Goal: Book appointment/travel/reservation

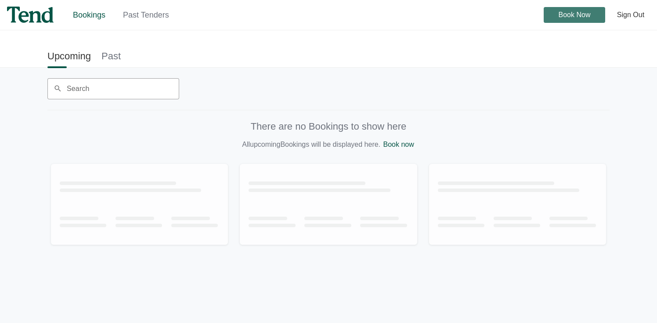
click at [582, 15] on span "Book Now" at bounding box center [575, 15] width 32 height 0
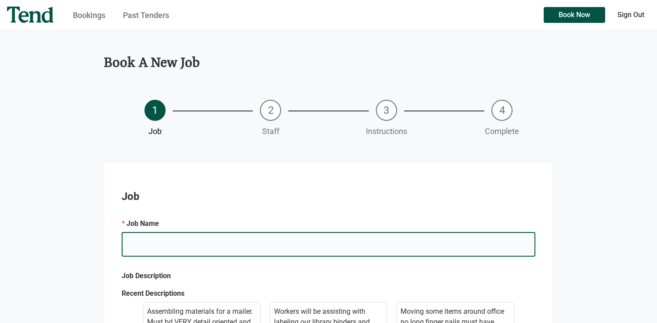
click at [176, 243] on input "e.g. Mary's Birthday" at bounding box center [329, 244] width 414 height 25
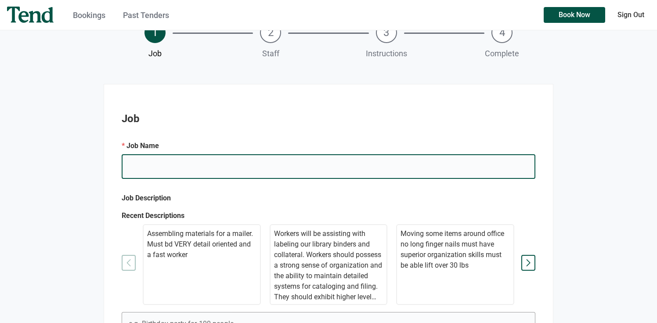
scroll to position [80, 0]
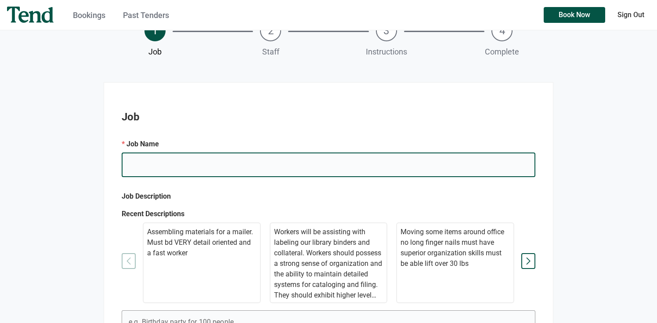
click at [157, 167] on input "e.g. Mary's Birthday" at bounding box center [329, 164] width 414 height 25
click at [203, 247] on p "Assembling materials for a mailer. Must bd VERY detail oriented and a fast work…" at bounding box center [201, 243] width 109 height 32
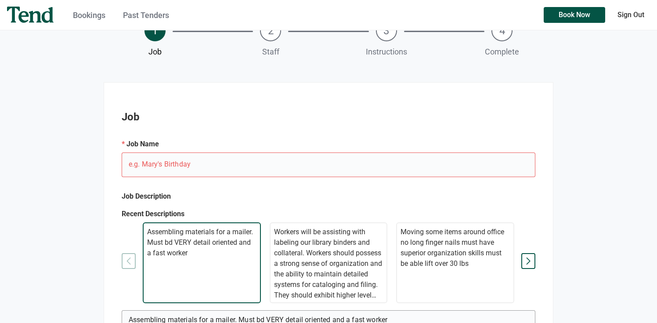
click at [203, 247] on p "Assembling materials for a mailer. Must bd VERY detail oriented and a fast work…" at bounding box center [201, 243] width 109 height 32
click at [163, 243] on p "Assembling materials for a mailer. Must bd VERY detail oriented and a fast work…" at bounding box center [201, 243] width 109 height 32
click at [180, 242] on p "Assembling materials for a mailer. Must bd VERY detail oriented and a fast work…" at bounding box center [201, 243] width 109 height 32
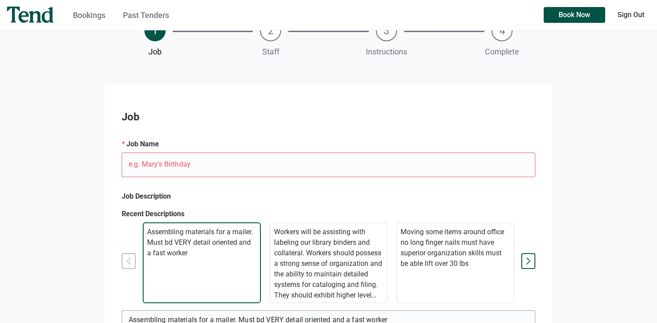
click at [178, 242] on p "Assembling materials for a mailer. Must bd VERY detail oriented and a fast work…" at bounding box center [201, 243] width 109 height 32
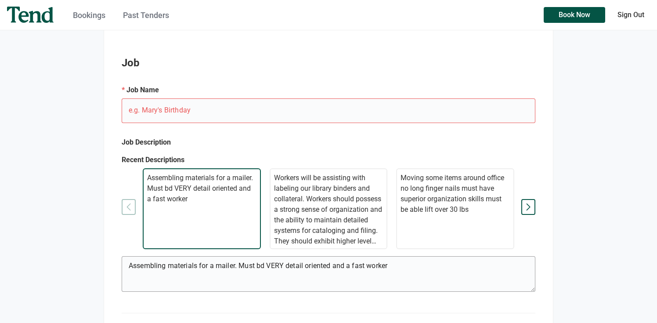
scroll to position [141, 0]
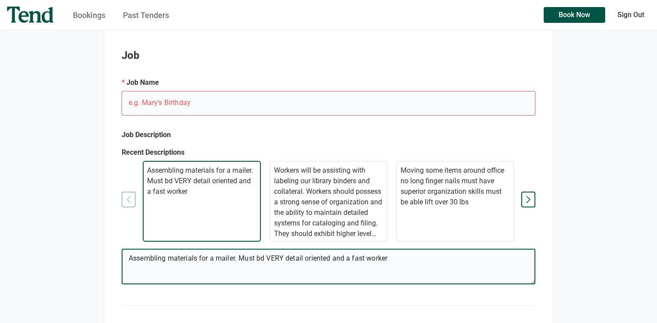
click at [261, 261] on textarea "Assembling materials for a mailer. Must bd VERY detail oriented and a fast work…" at bounding box center [328, 268] width 413 height 32
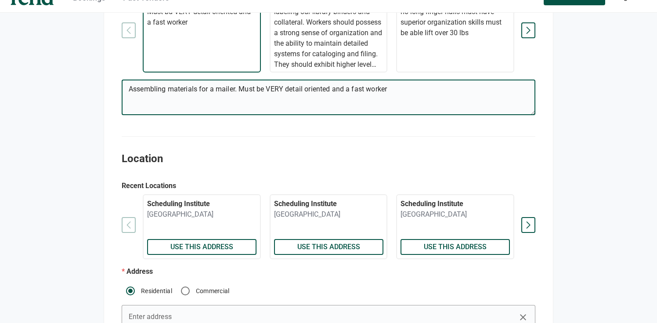
scroll to position [352, 0]
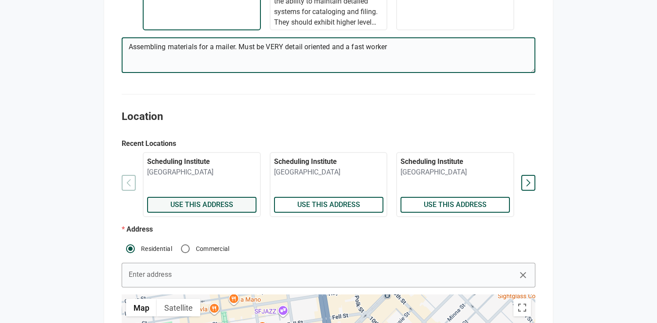
type textarea "Assembling materials for a mailer. Must be VERY detail oriented and a fast work…"
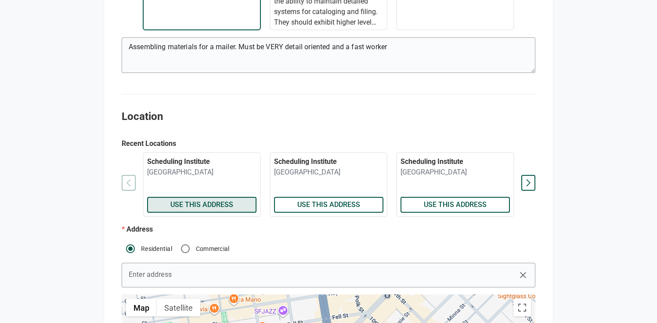
click at [188, 205] on span "Use this address" at bounding box center [201, 205] width 63 height 0
radio input "false"
radio input "true"
type input "Scheduling Institute"
type input "[STREET_ADDRESS]"
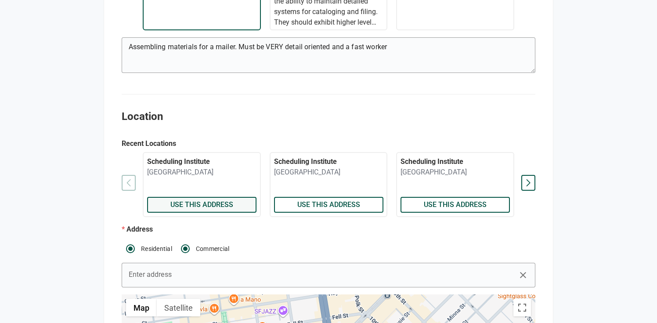
type textarea "Parking available in front of the main building"
type textarea "Contact Eilat [PHONE_NUMBER]"
type input "Eilat"
type input "[PHONE_NUMBER]"
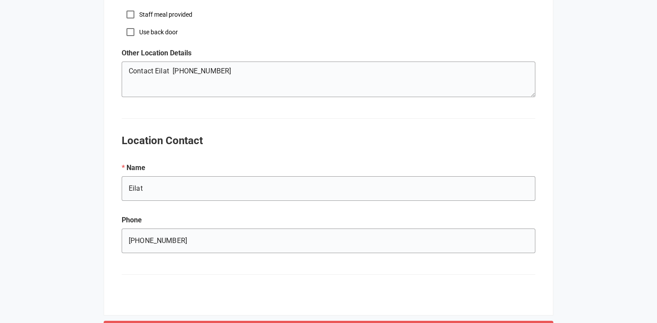
scroll to position [1057, 0]
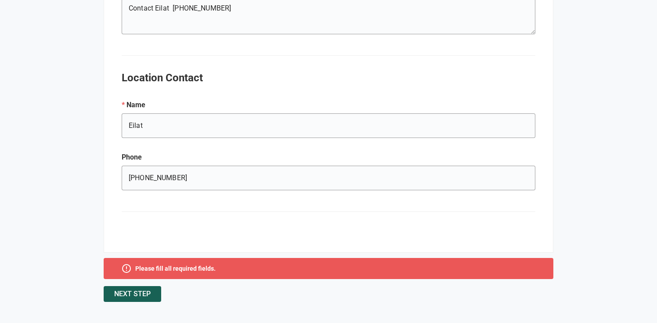
click at [141, 294] on span "Next Step" at bounding box center [132, 294] width 36 height 0
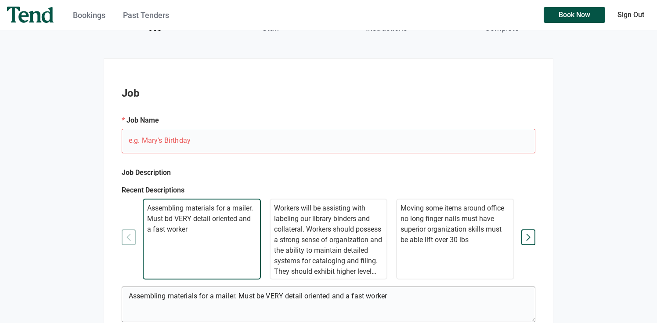
scroll to position [111, 0]
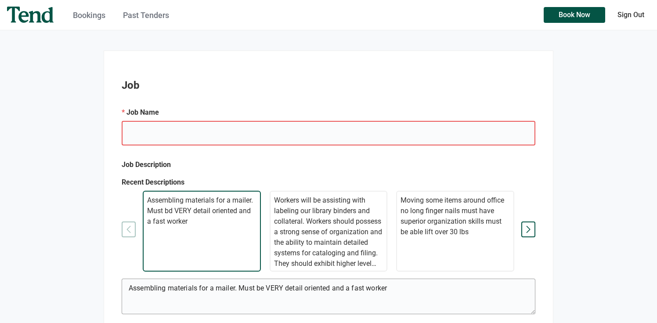
click at [158, 136] on input "e.g. Mary's Birthday" at bounding box center [329, 133] width 414 height 25
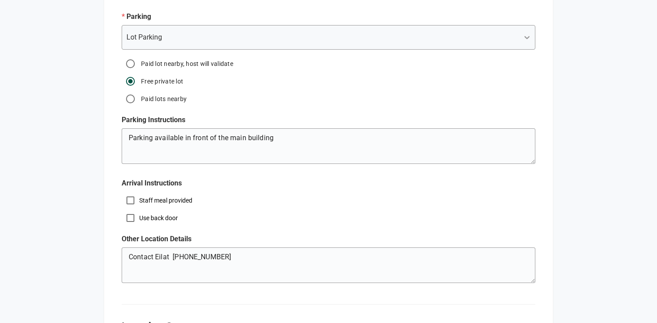
scroll to position [1036, 0]
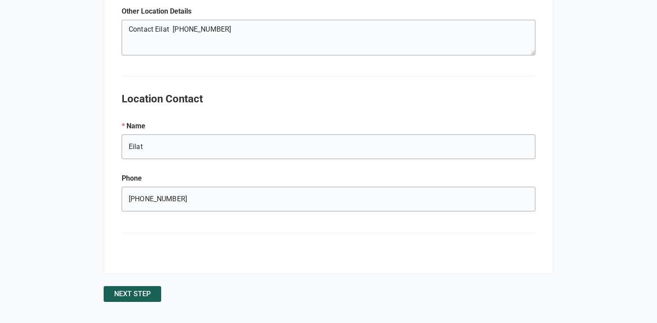
type input "Sequence Center helper"
click at [135, 294] on span "Next Step" at bounding box center [132, 294] width 36 height 0
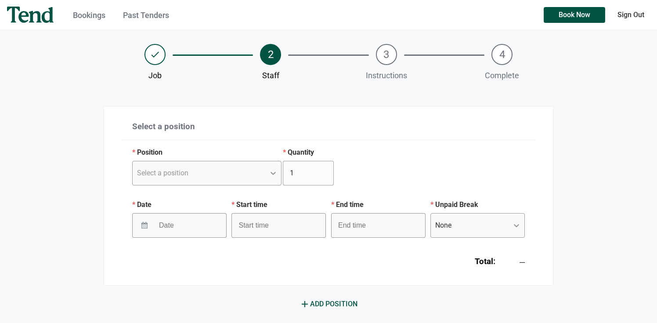
scroll to position [58, 0]
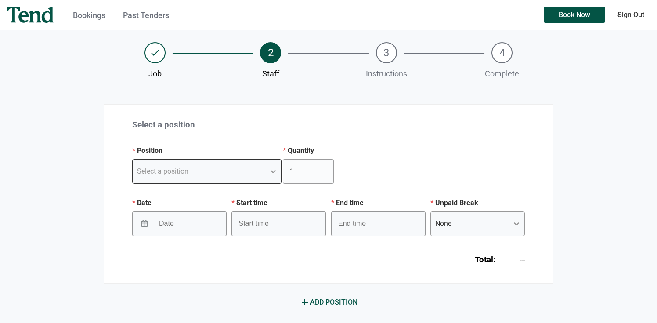
click at [182, 171] on div "Select a position" at bounding box center [162, 171] width 51 height 11
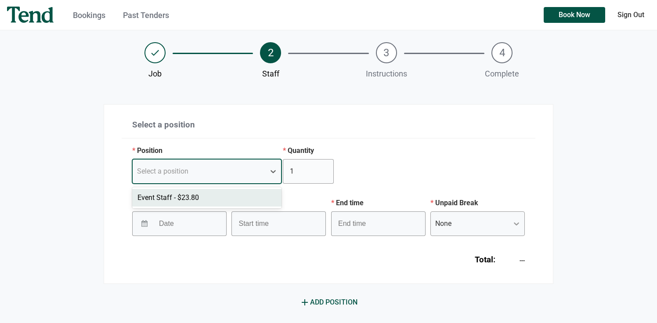
click at [189, 197] on div "Event Staff - $23.80" at bounding box center [206, 198] width 149 height 18
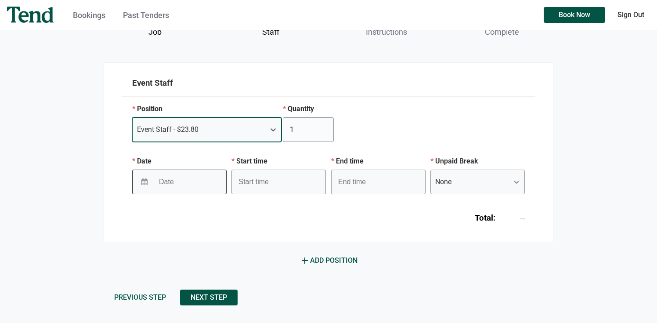
scroll to position [103, 0]
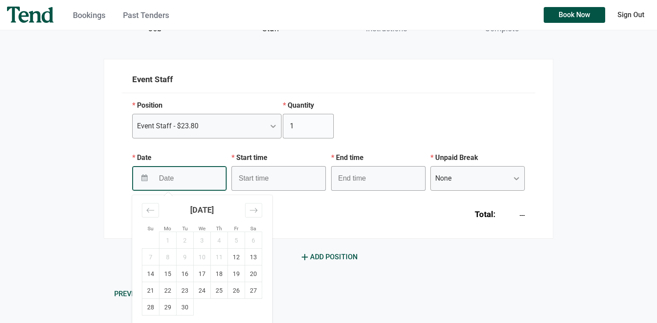
click at [200, 185] on input "Date" at bounding box center [182, 177] width 57 height 21
click at [187, 276] on td "16" at bounding box center [185, 273] width 17 height 17
type input "[DATE]"
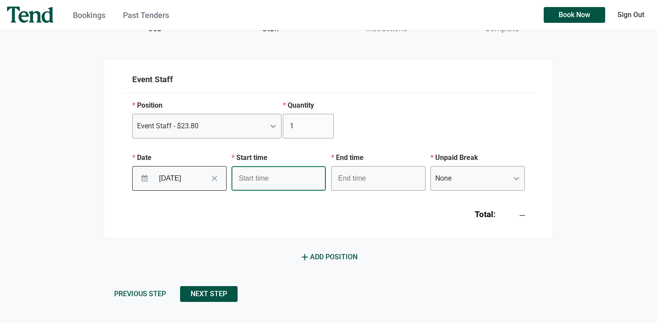
click at [297, 178] on input "text" at bounding box center [279, 178] width 94 height 25
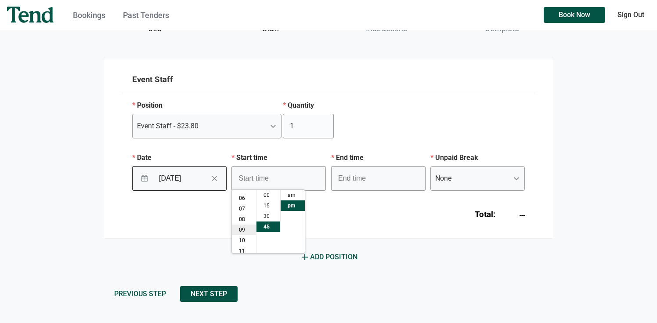
click at [240, 227] on li "09" at bounding box center [244, 230] width 24 height 11
click at [271, 197] on li "00" at bounding box center [269, 195] width 24 height 11
click at [245, 214] on li "08" at bounding box center [244, 216] width 24 height 11
click at [273, 214] on li "30" at bounding box center [269, 216] width 24 height 11
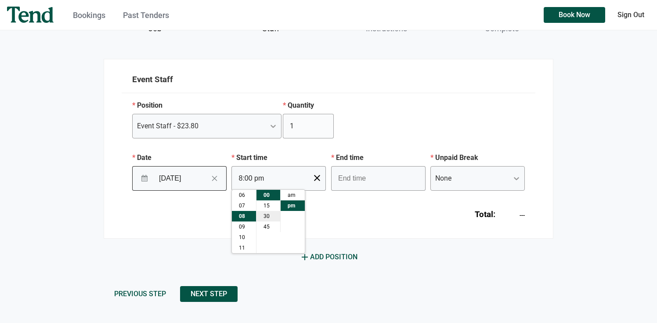
type input "8:30 pm"
click at [396, 183] on input "text" at bounding box center [378, 178] width 94 height 25
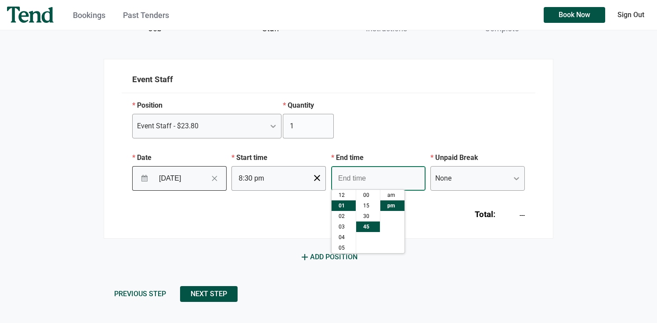
scroll to position [11, 0]
click at [342, 228] on li "04" at bounding box center [344, 226] width 24 height 11
click at [369, 217] on li "30" at bounding box center [368, 216] width 24 height 11
type input "4:30 pm"
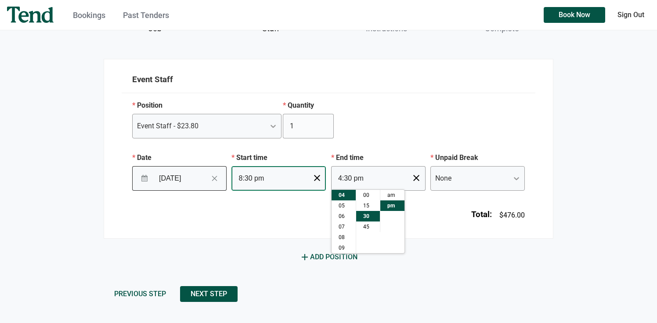
click at [261, 179] on input "8:30 pm" at bounding box center [279, 178] width 94 height 25
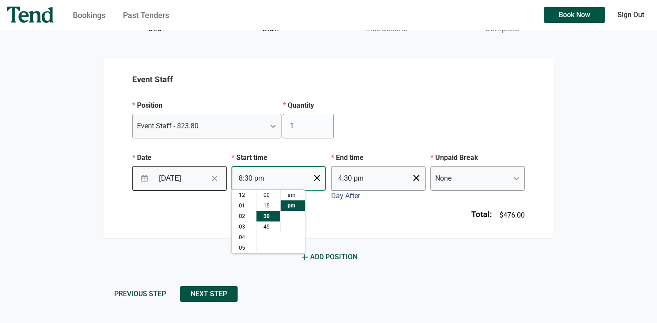
scroll to position [63, 0]
click at [290, 196] on li "am" at bounding box center [293, 195] width 24 height 11
type input "8:30 am"
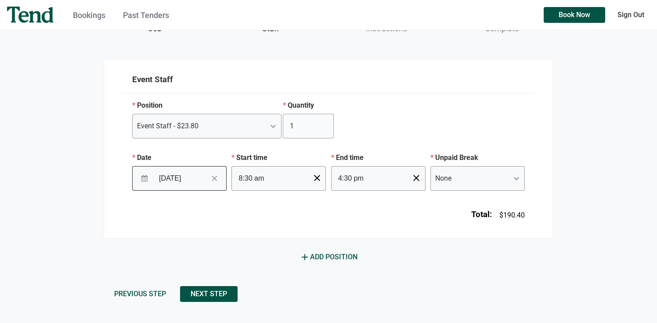
click at [370, 217] on div "Total: $190.40" at bounding box center [329, 211] width 414 height 40
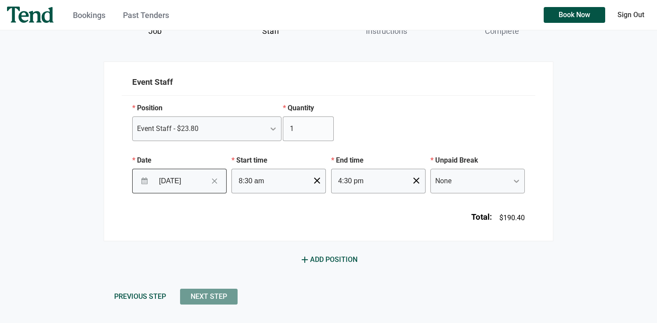
click at [208, 297] on span "Next Step" at bounding box center [209, 297] width 36 height 0
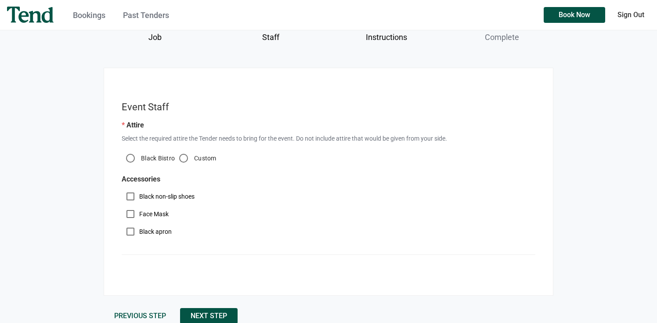
scroll to position [116, 0]
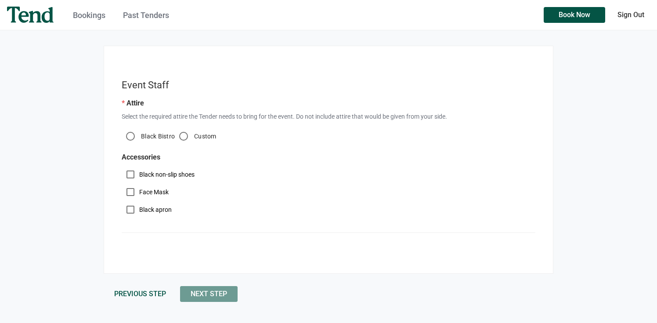
click at [207, 294] on span "Next Step" at bounding box center [209, 294] width 36 height 0
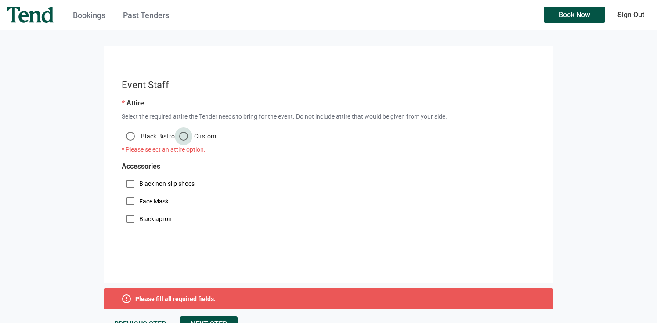
click at [184, 138] on input "Custom" at bounding box center [184, 136] width 18 height 18
radio input "true"
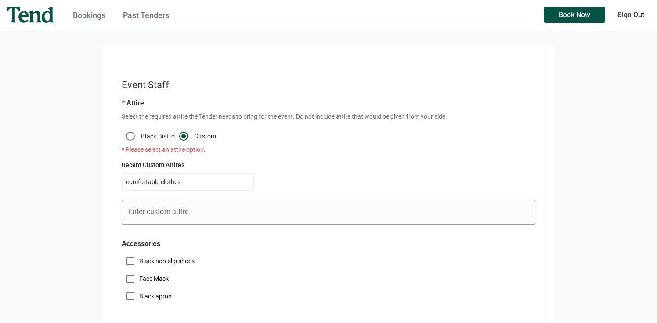
click at [175, 175] on div "comfortable clothes" at bounding box center [188, 182] width 132 height 18
type input "comfortable clothes"
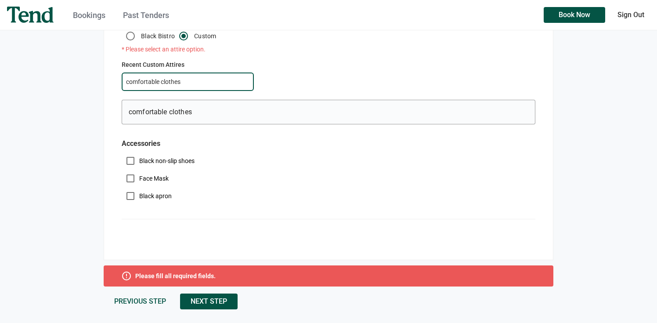
scroll to position [224, 0]
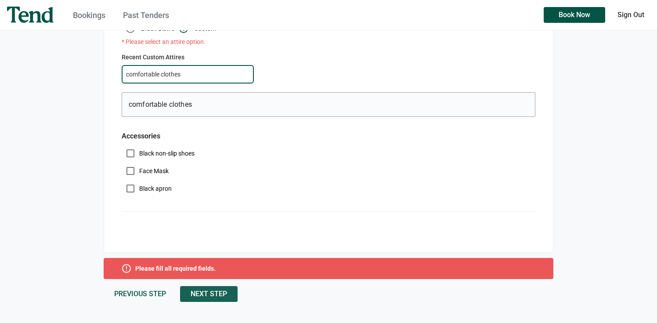
click at [199, 286] on button "Next Step" at bounding box center [209, 294] width 58 height 16
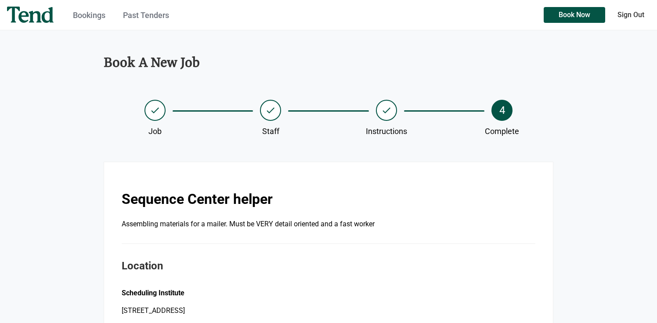
click at [155, 111] on icon "done" at bounding box center [155, 110] width 11 height 11
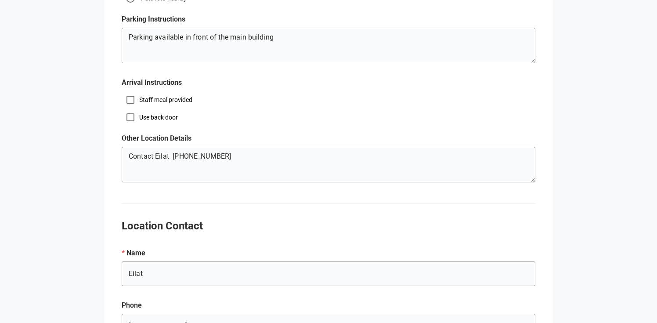
scroll to position [1036, 0]
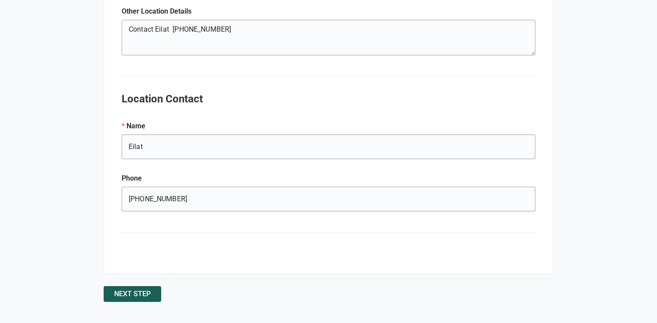
click at [133, 294] on span "Next Step" at bounding box center [132, 294] width 36 height 0
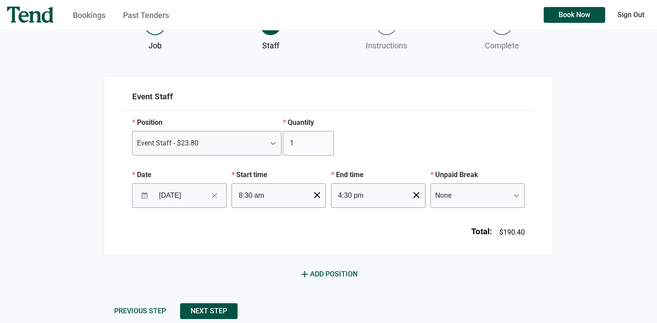
scroll to position [99, 0]
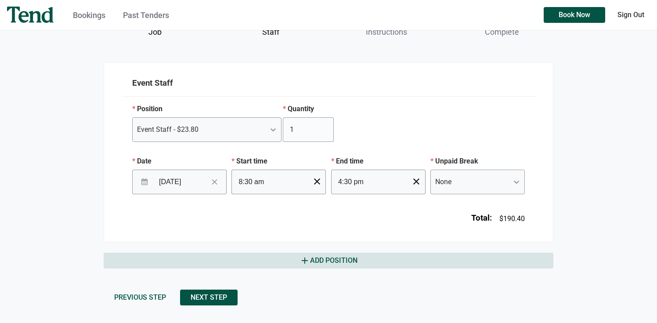
click at [325, 262] on span "add Add Position" at bounding box center [329, 260] width 58 height 11
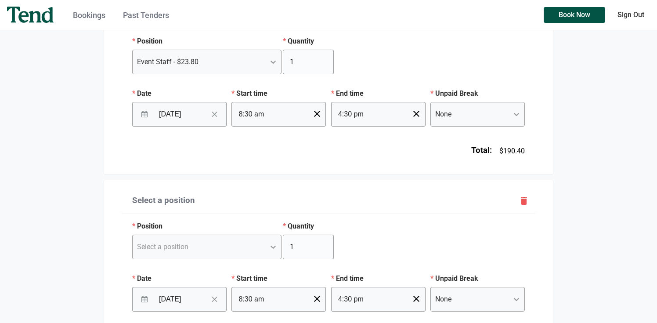
scroll to position [171, 0]
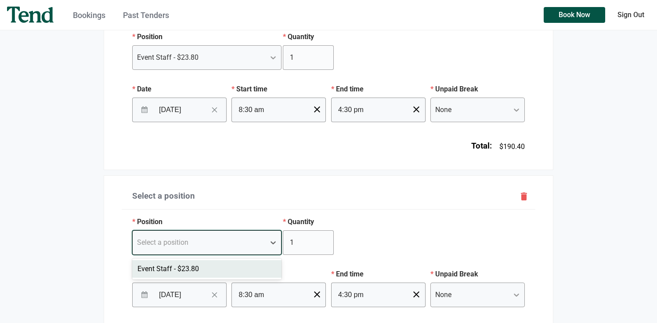
click at [262, 244] on div "Select a position" at bounding box center [199, 243] width 133 height 16
click at [230, 268] on div "Event Staff - $23.80" at bounding box center [206, 269] width 149 height 18
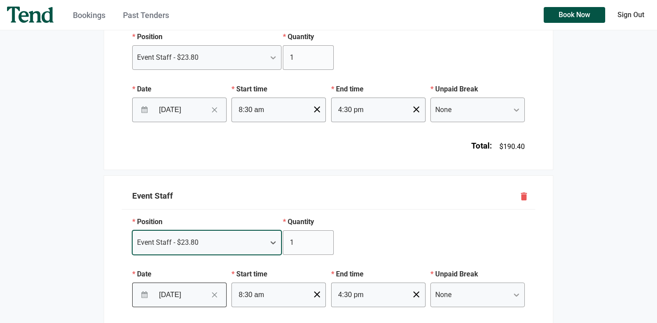
click at [207, 293] on button "Clear Date" at bounding box center [214, 295] width 15 height 14
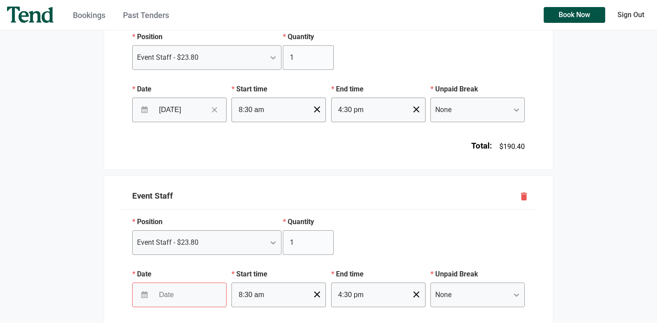
click at [398, 238] on div at bounding box center [382, 236] width 94 height 52
click at [187, 303] on input "Date" at bounding box center [182, 295] width 57 height 22
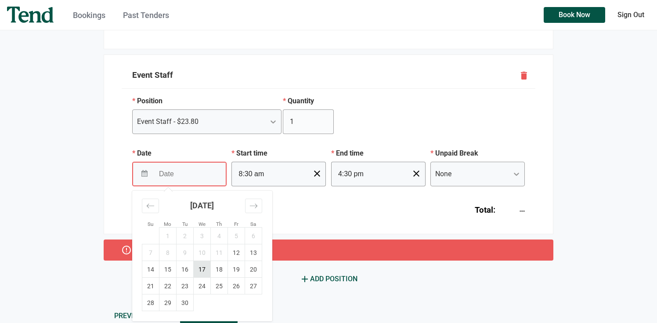
click at [202, 268] on td "17" at bounding box center [202, 269] width 17 height 17
type input "[DATE]"
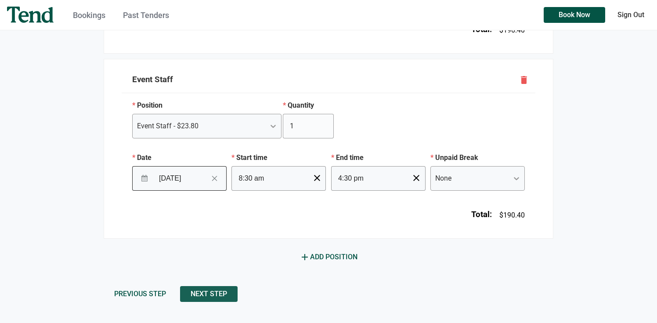
click at [202, 294] on span "Next Step" at bounding box center [209, 294] width 36 height 0
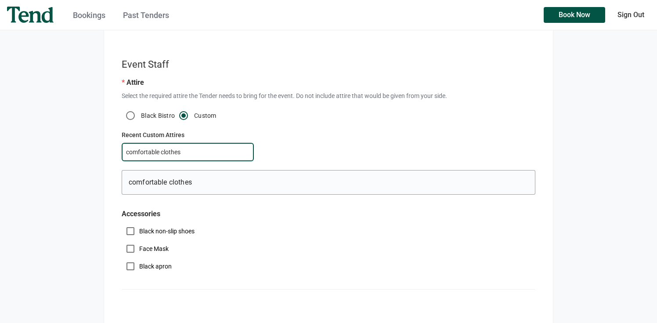
scroll to position [193, 0]
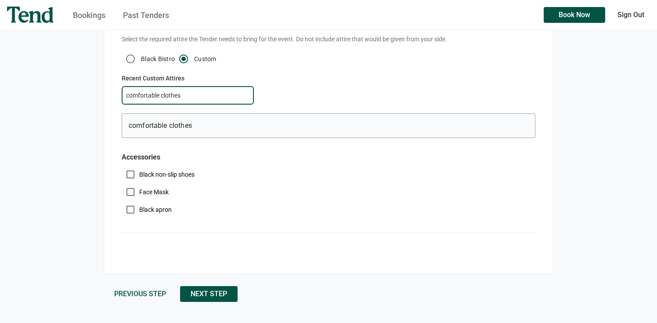
click at [214, 273] on form "Event Staff Attire Select the required attire the Tender needs to bring for the…" at bounding box center [329, 135] width 450 height 334
click at [214, 294] on span "Next Step" at bounding box center [209, 294] width 36 height 0
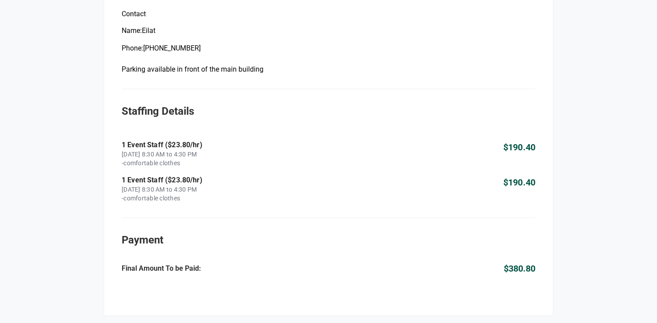
scroll to position [553, 0]
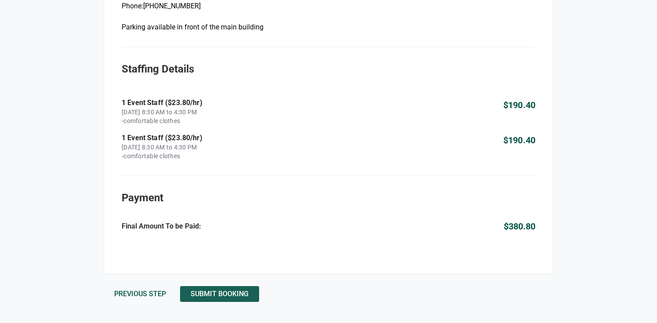
click at [217, 294] on span "Submit Booking" at bounding box center [220, 294] width 58 height 0
